Goal: Navigation & Orientation: Find specific page/section

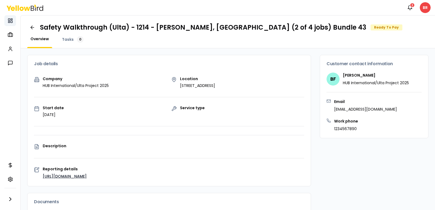
click at [11, 22] on rect at bounding box center [12, 22] width 2 height 2
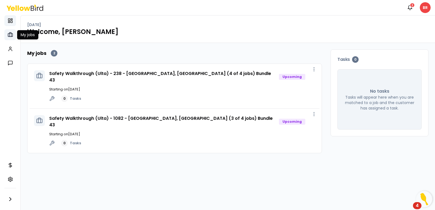
click at [11, 35] on icon at bounding box center [10, 35] width 2 height 4
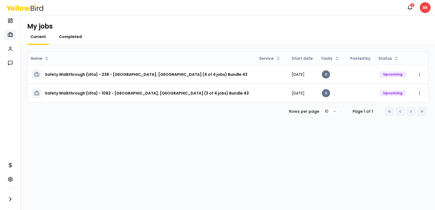
click at [75, 37] on span "Completed" at bounding box center [70, 36] width 23 height 5
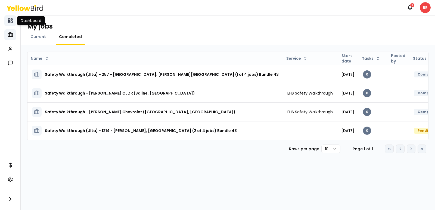
click at [12, 22] on icon at bounding box center [10, 20] width 5 height 5
